Goal: Transaction & Acquisition: Purchase product/service

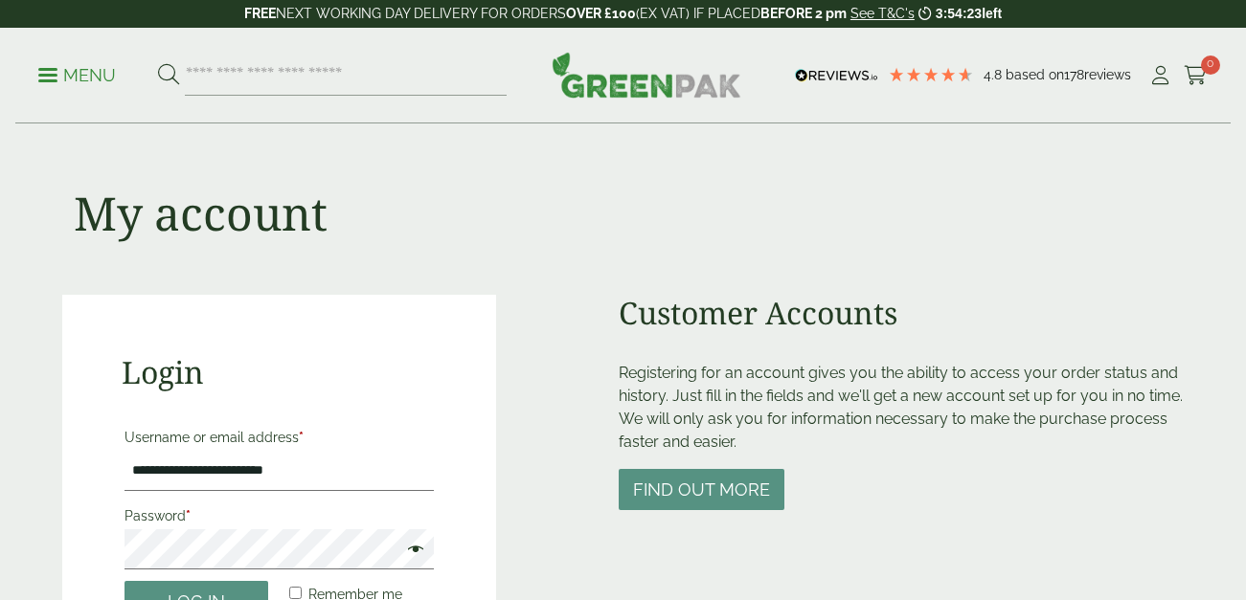
click at [228, 581] on button "Log in" at bounding box center [196, 601] width 144 height 41
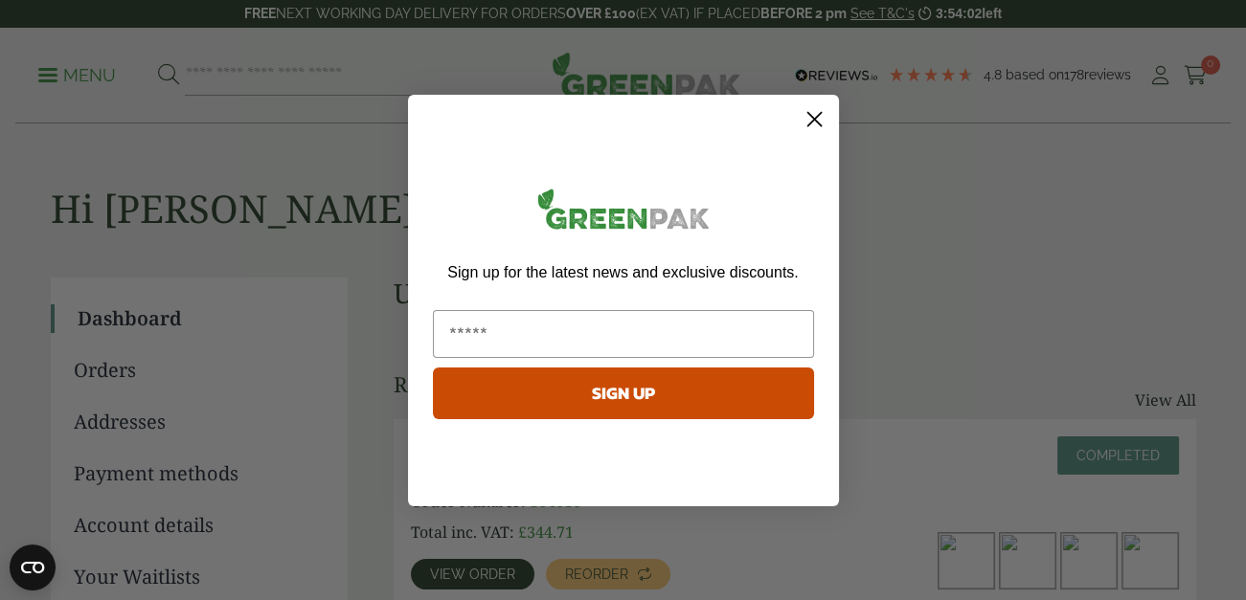
click at [809, 117] on circle "Close dialog" at bounding box center [814, 118] width 32 height 32
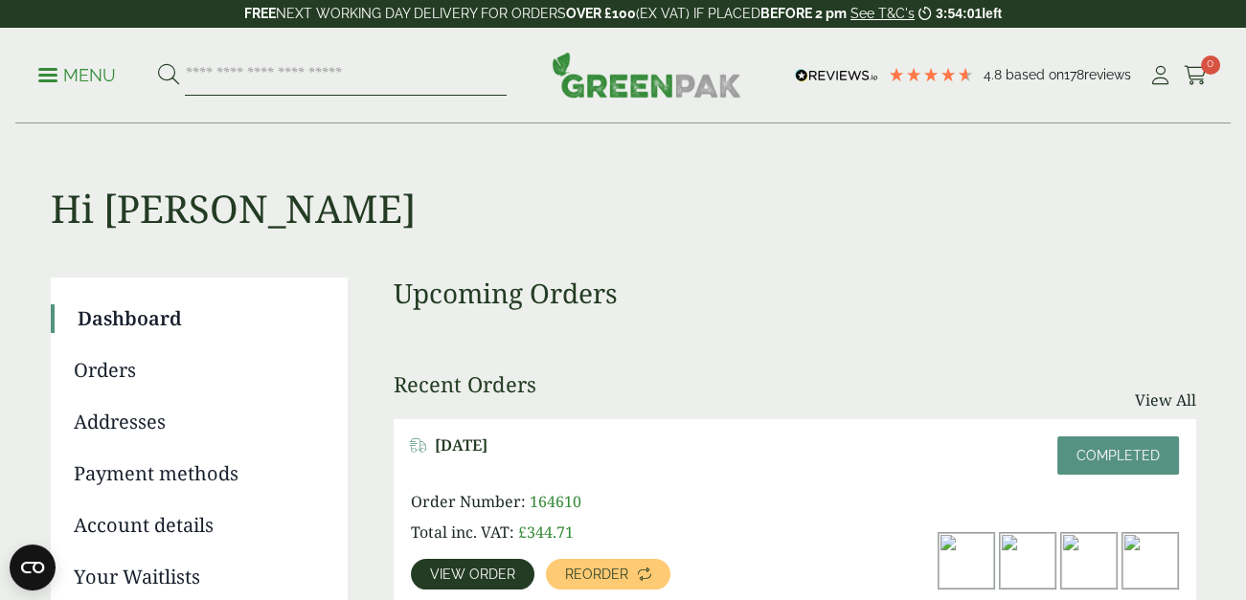
drag, startPoint x: 232, startPoint y: 76, endPoint x: 236, endPoint y: 62, distance: 13.9
click at [233, 76] on input "search" at bounding box center [346, 76] width 322 height 40
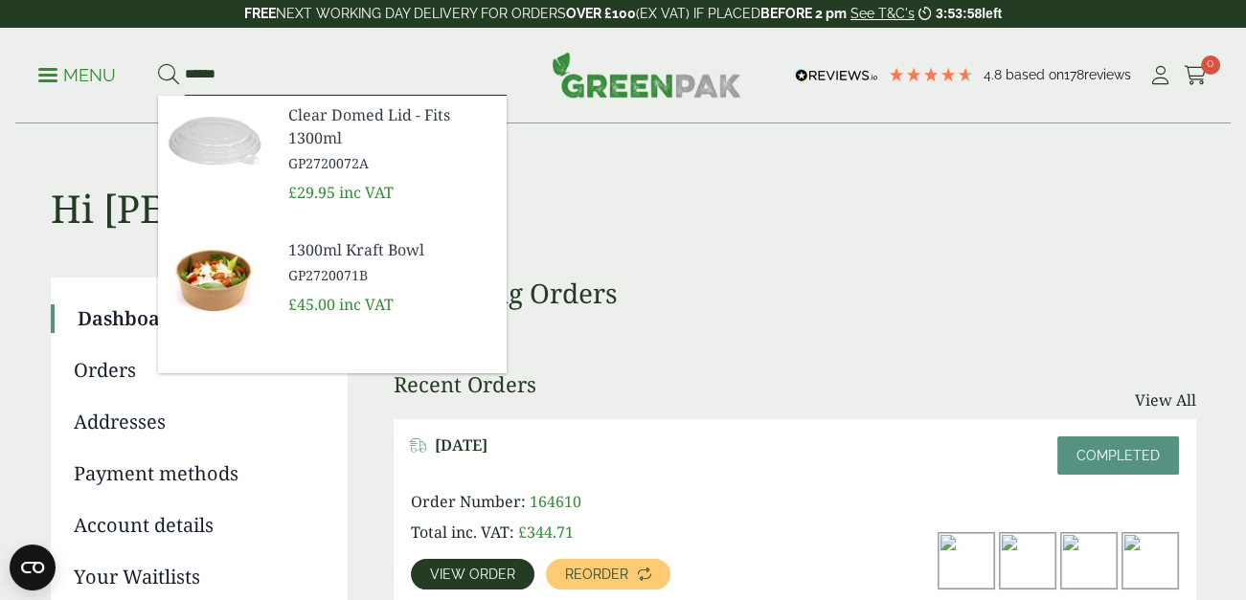
type input "******"
click at [158, 63] on button at bounding box center [168, 75] width 21 height 25
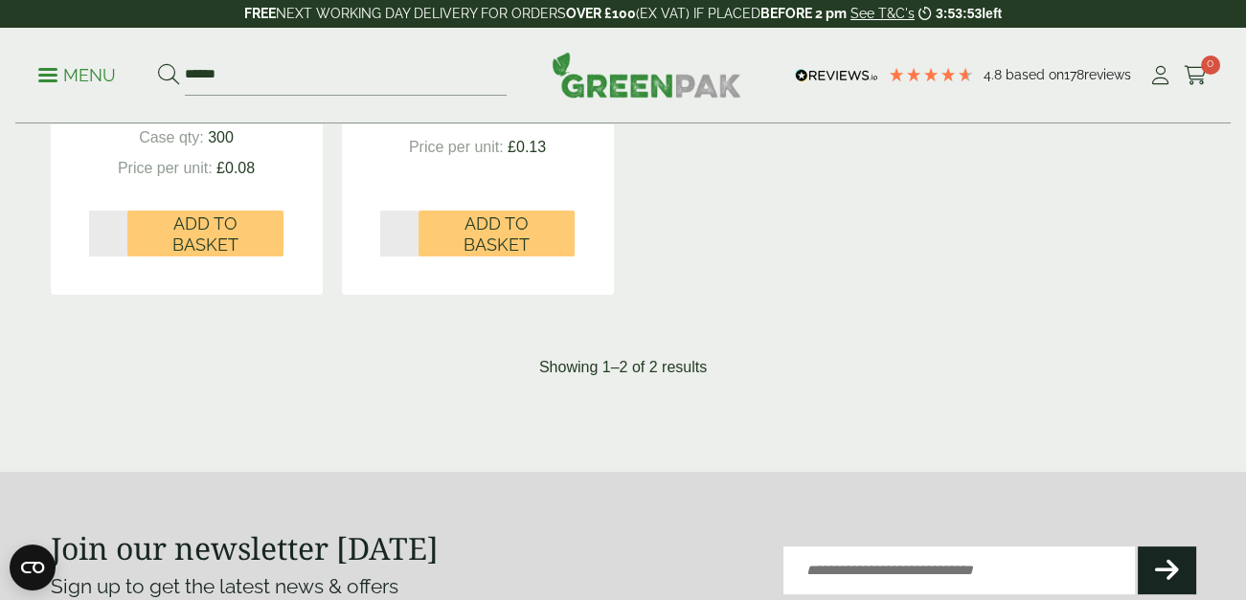
click at [119, 224] on input "*" at bounding box center [108, 234] width 39 height 46
type input "*"
click at [119, 224] on input "*" at bounding box center [108, 234] width 39 height 46
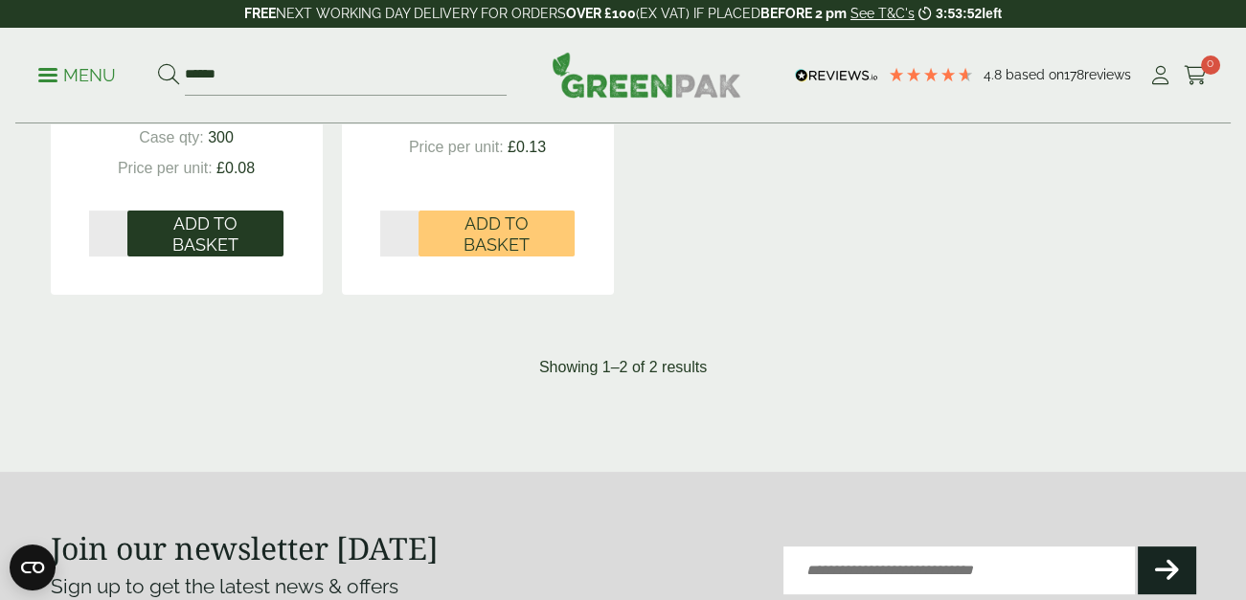
click at [190, 249] on span "Add to Basket" at bounding box center [205, 234] width 129 height 41
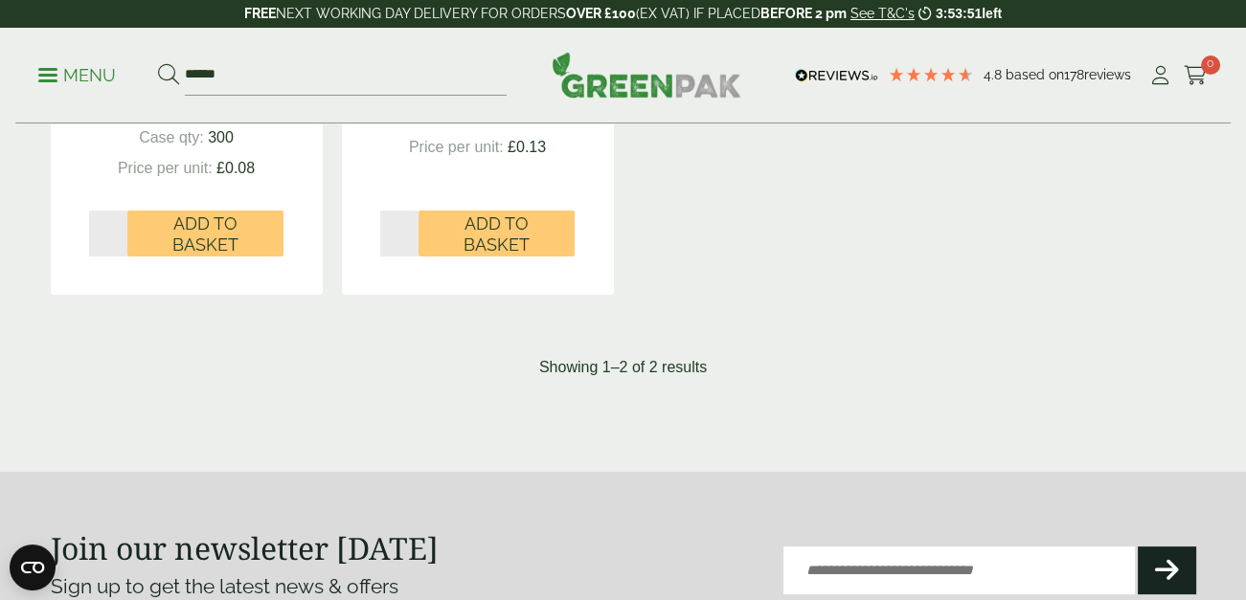
click at [407, 228] on input "*" at bounding box center [399, 234] width 39 height 46
type input "*"
click at [407, 228] on input "*" at bounding box center [399, 234] width 39 height 46
click at [480, 245] on span "Add to Basket" at bounding box center [496, 234] width 129 height 41
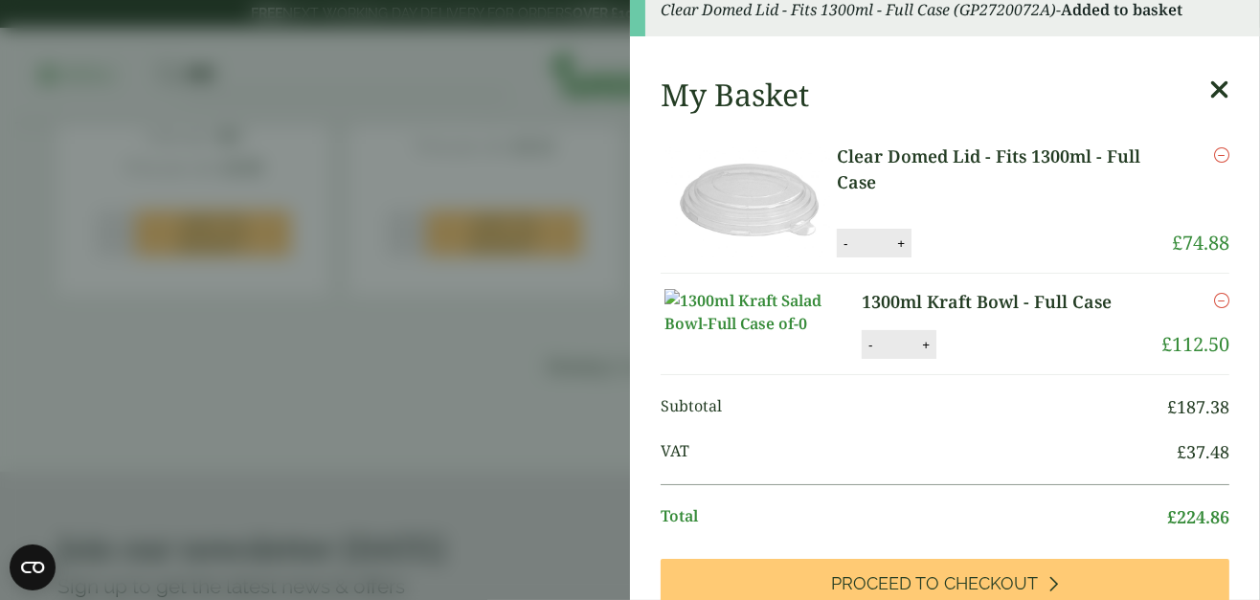
scroll to position [383, 0]
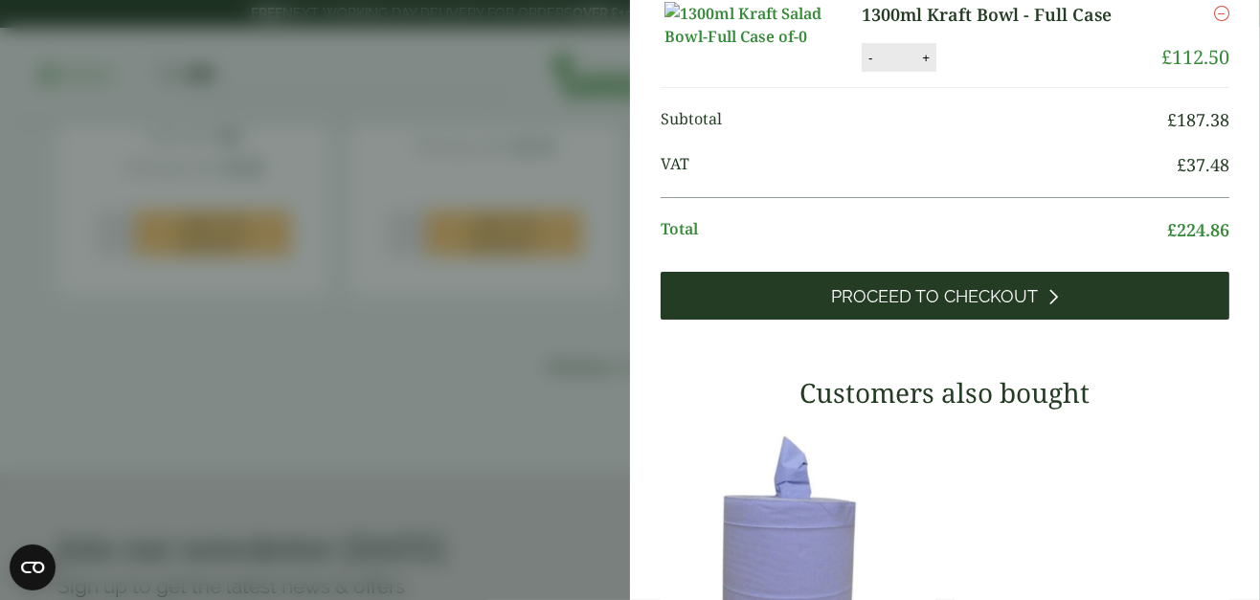
click at [832, 307] on span "Proceed to Checkout" at bounding box center [935, 296] width 207 height 21
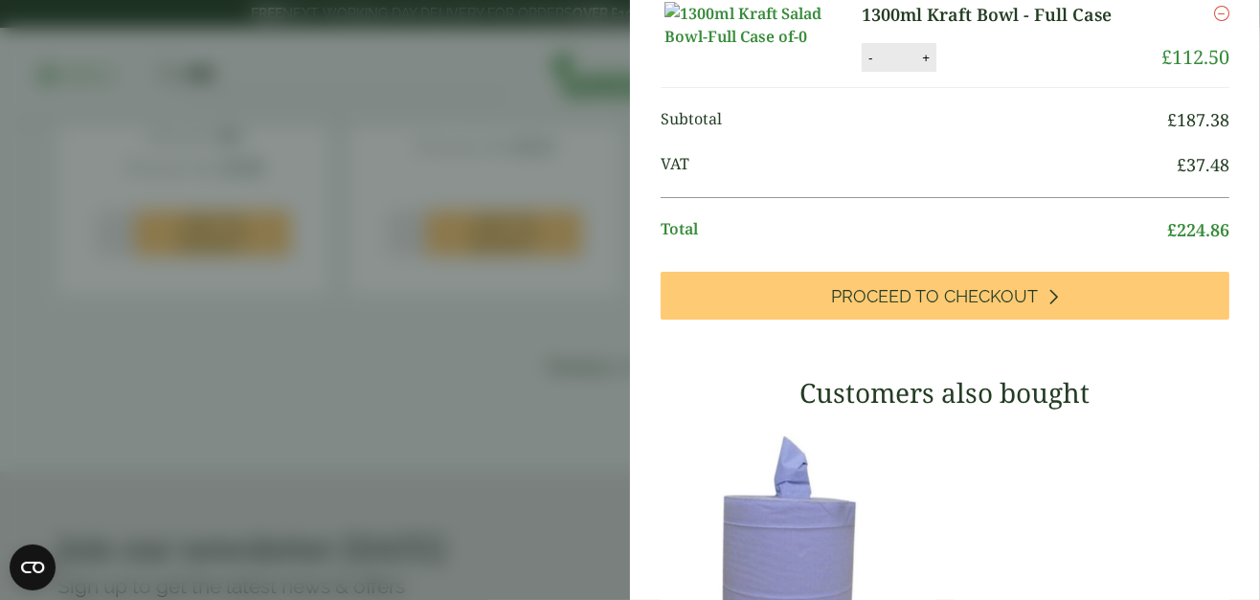
scroll to position [426, 0]
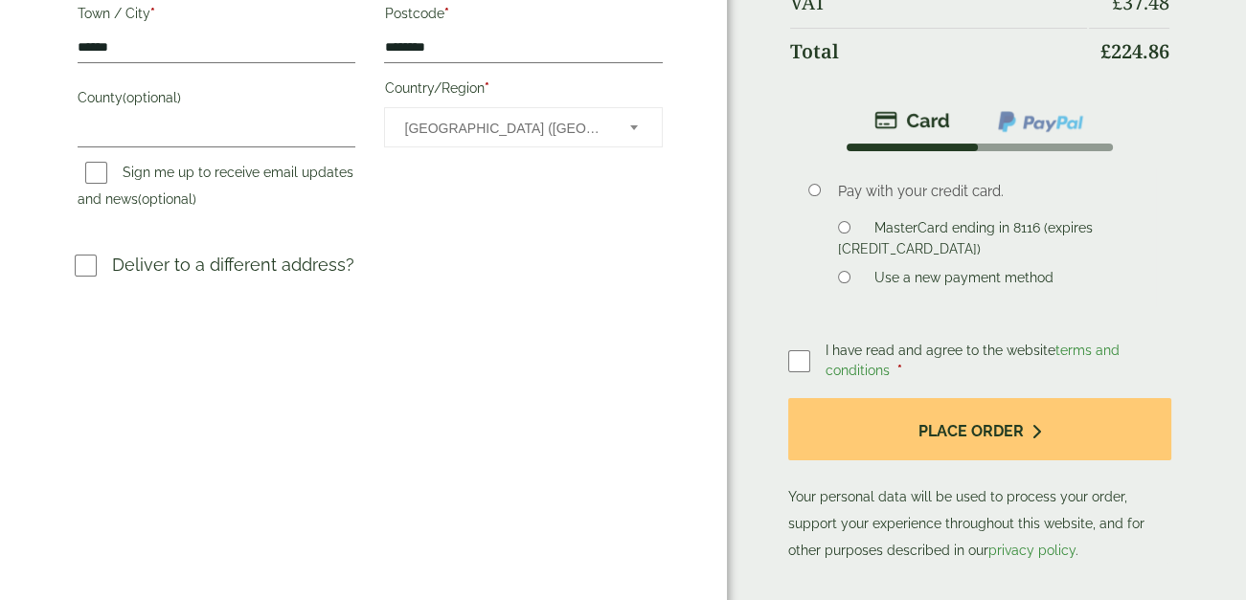
scroll to position [862, 0]
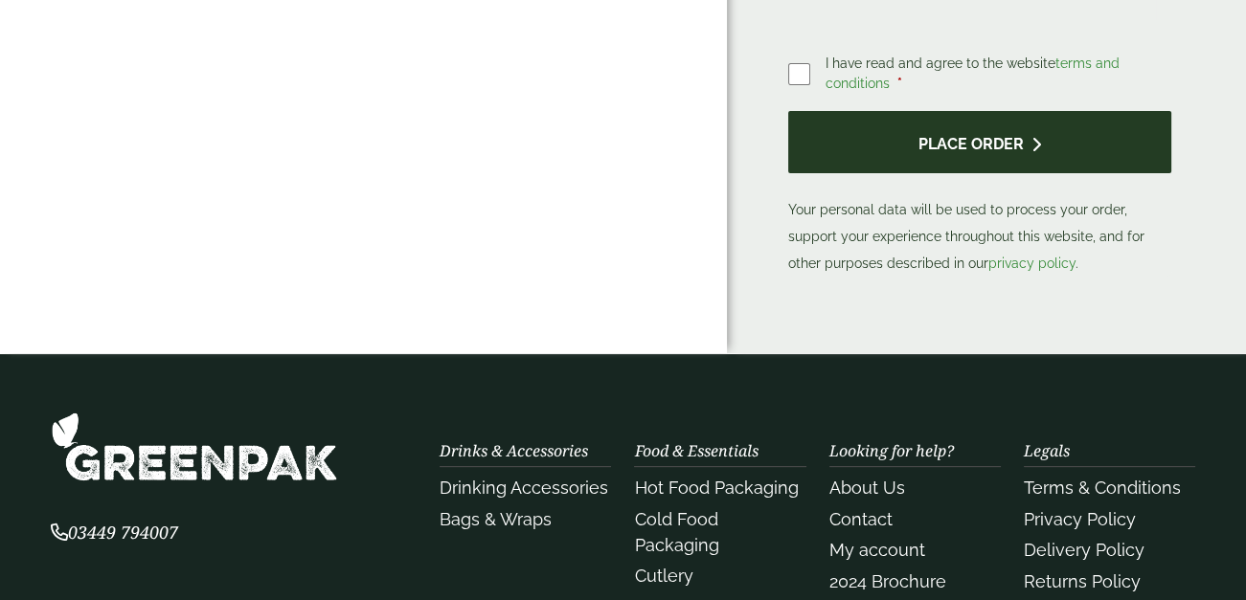
click at [962, 124] on button "Place order" at bounding box center [979, 142] width 383 height 62
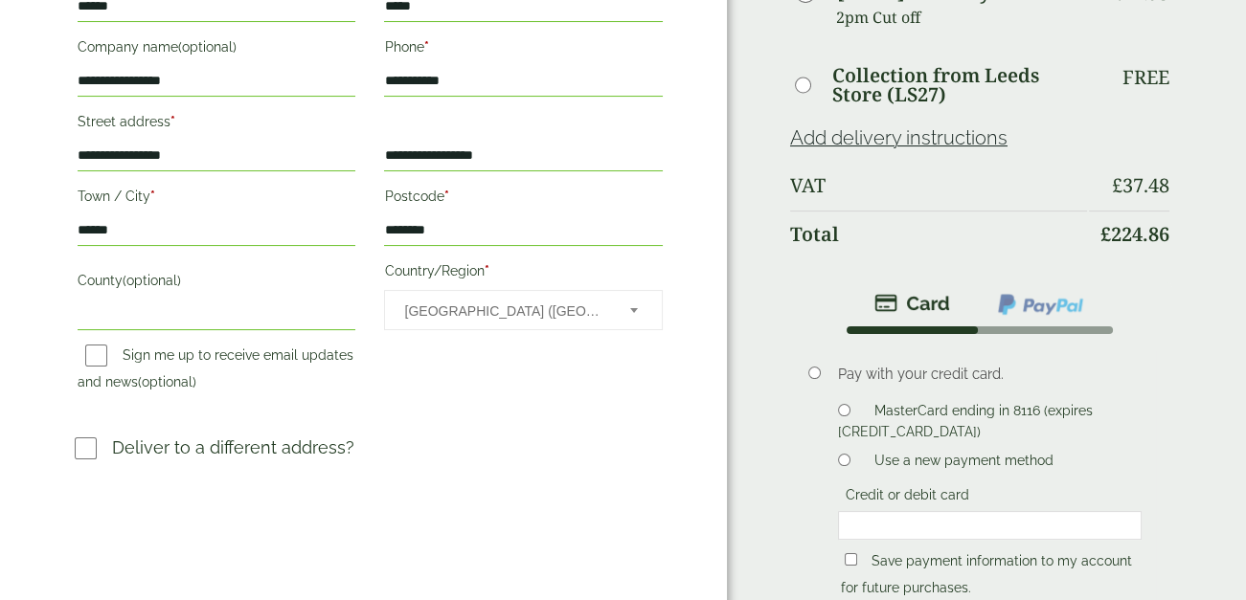
scroll to position [766, 0]
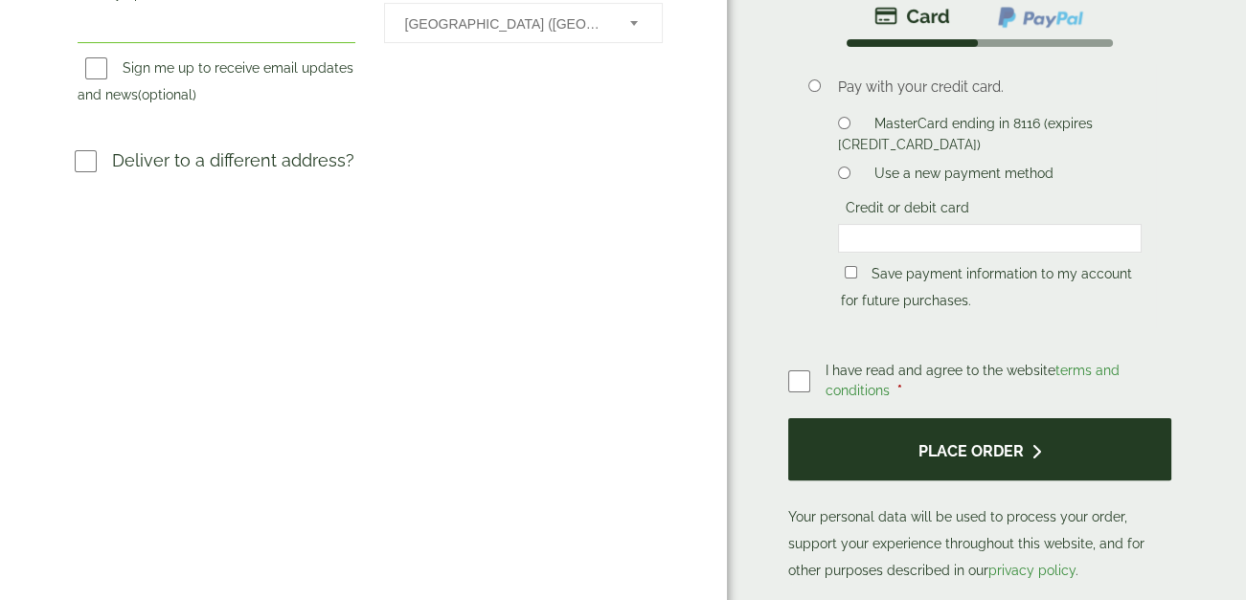
click at [956, 446] on button "Place order" at bounding box center [979, 449] width 383 height 62
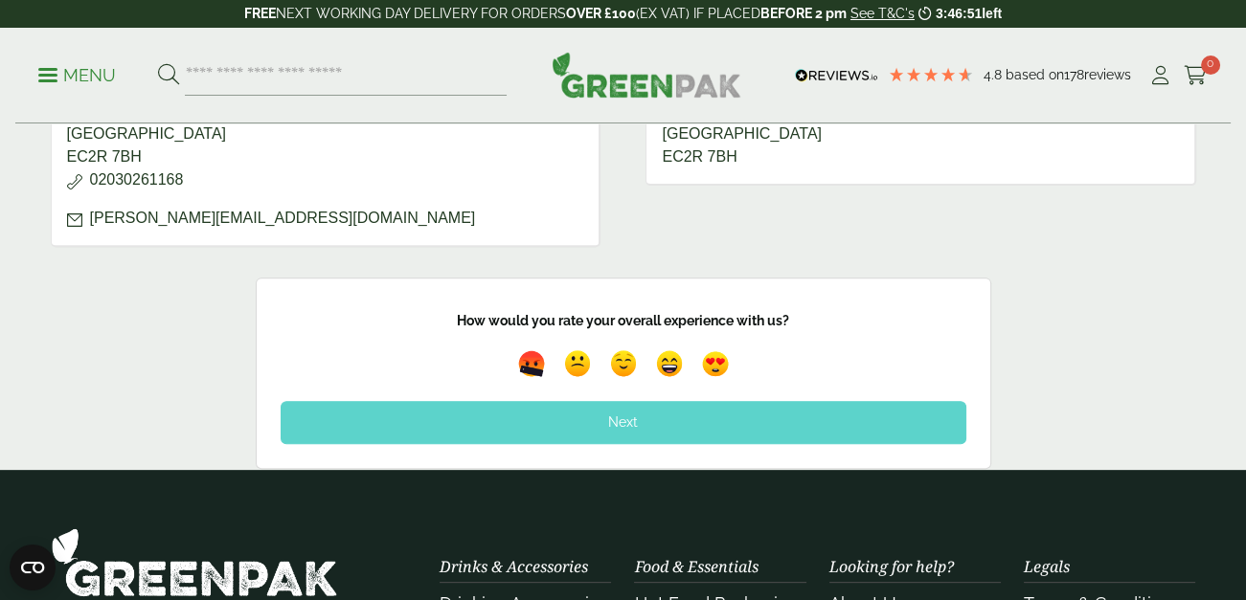
scroll to position [1052, 0]
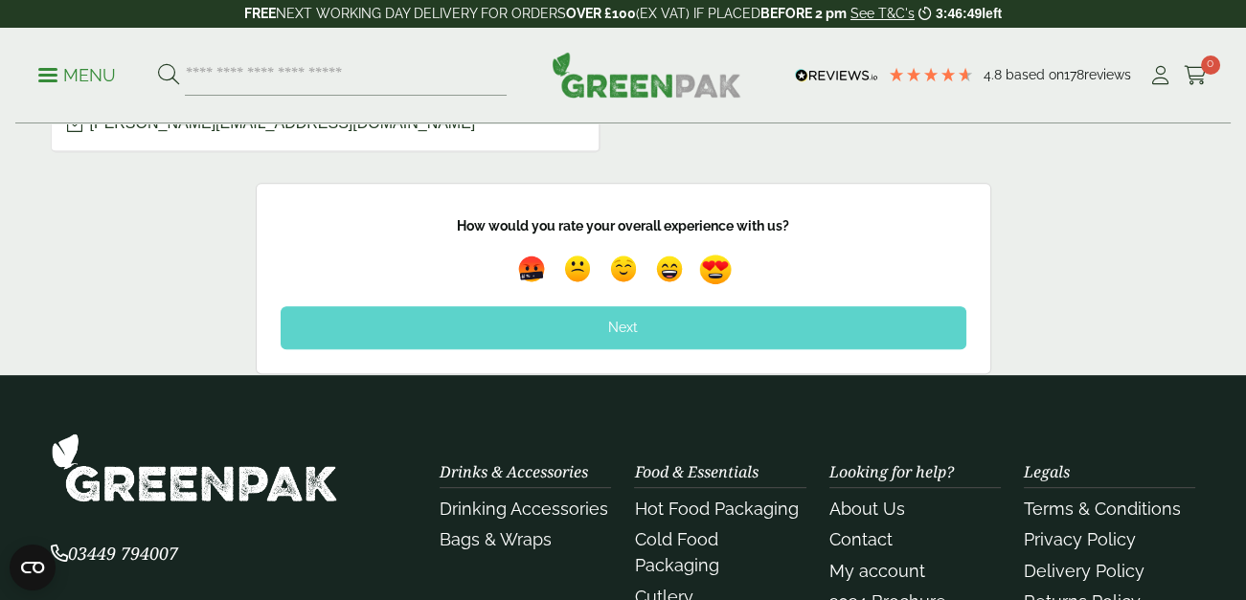
click at [708, 253] on img at bounding box center [715, 270] width 44 height 44
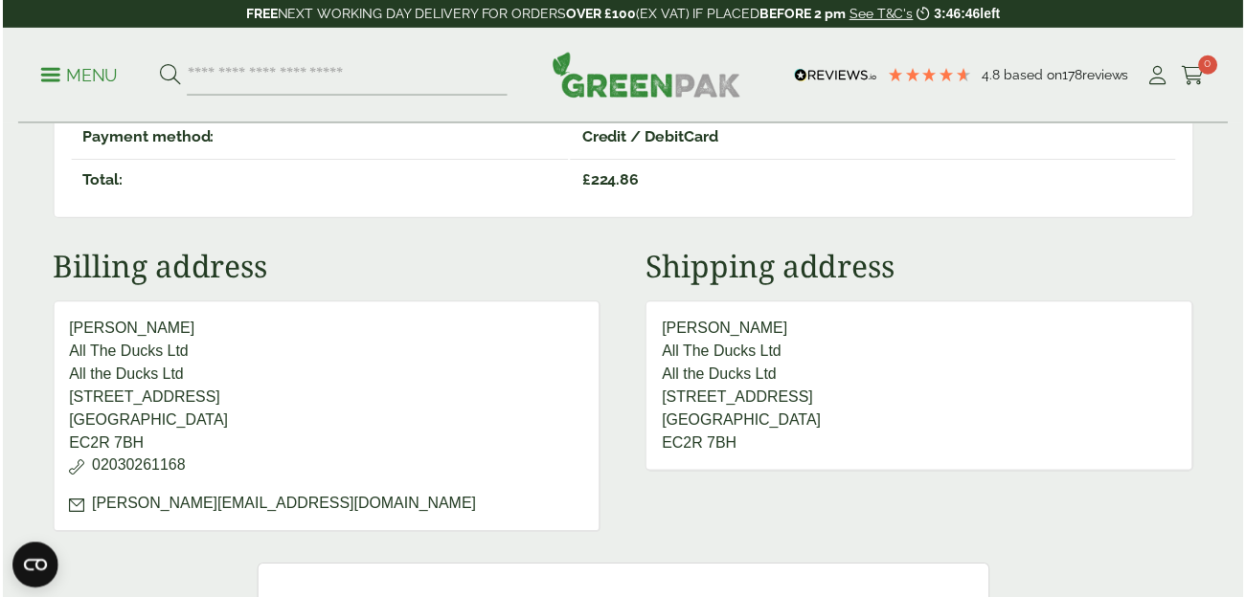
scroll to position [383, 0]
